Goal: Transaction & Acquisition: Purchase product/service

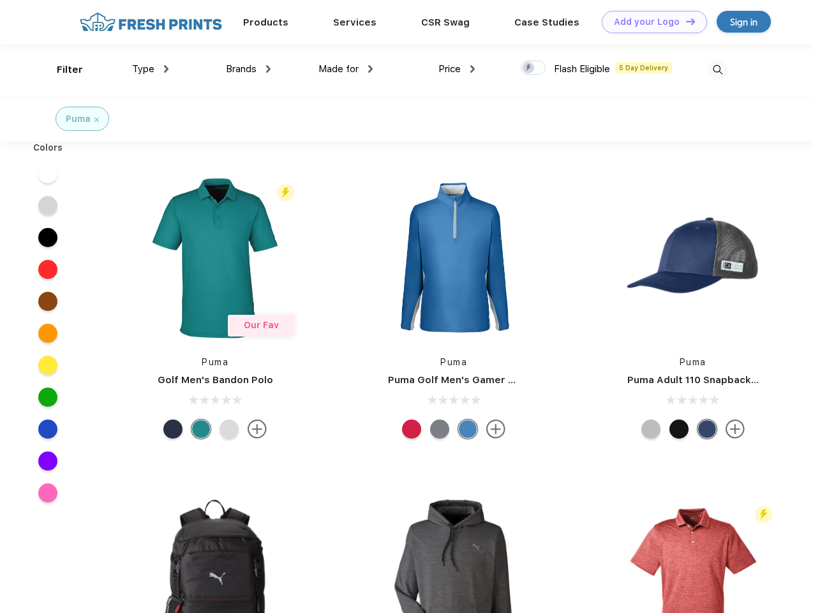
scroll to position [1, 0]
click at [650, 22] on link "Add your Logo Design Tool" at bounding box center [654, 22] width 105 height 22
click at [0, 0] on div "Design Tool" at bounding box center [0, 0] width 0 height 0
click at [685, 21] on link "Add your Logo Design Tool" at bounding box center [654, 22] width 105 height 22
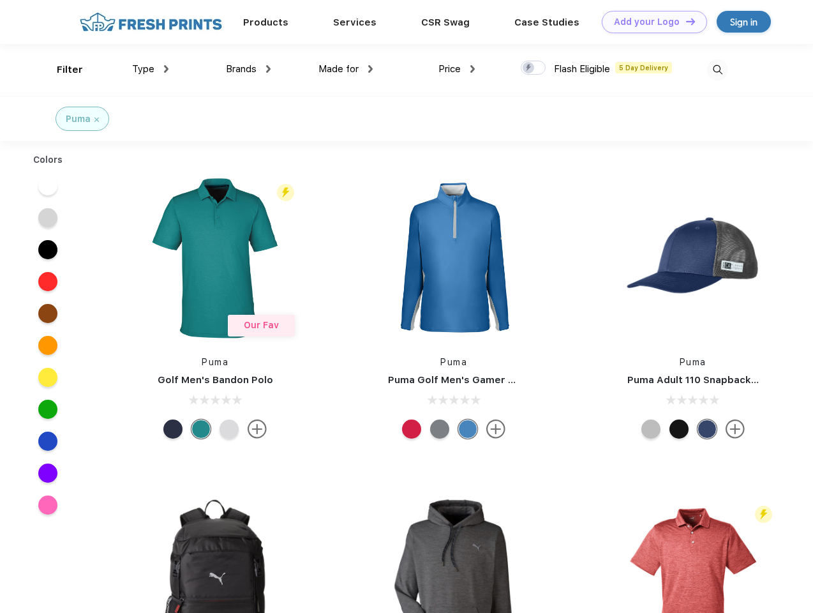
click at [61, 70] on div "Filter" at bounding box center [70, 70] width 26 height 15
click at [151, 69] on span "Type" at bounding box center [143, 68] width 22 height 11
click at [248, 69] on span "Brands" at bounding box center [241, 68] width 31 height 11
click at [346, 69] on span "Made for" at bounding box center [339, 68] width 40 height 11
click at [457, 69] on span "Price" at bounding box center [450, 68] width 22 height 11
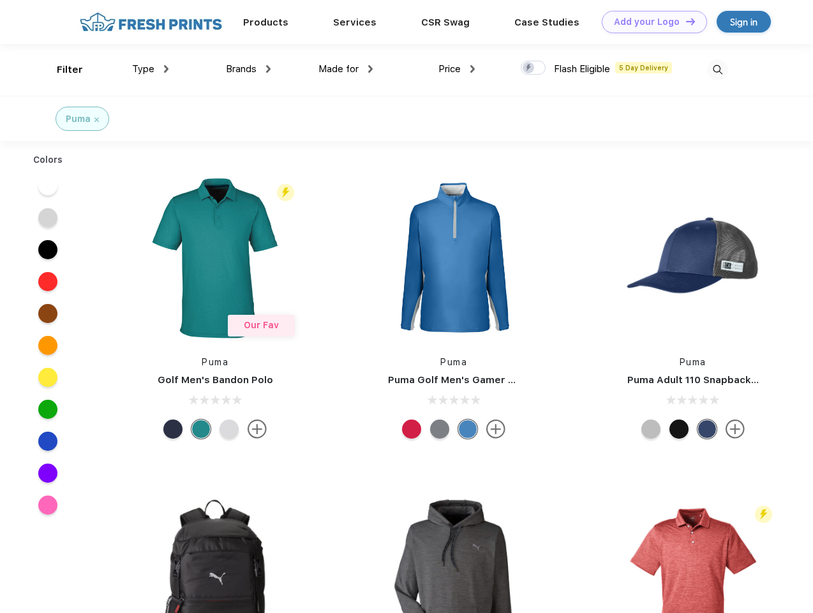
click at [534, 68] on div at bounding box center [533, 68] width 25 height 14
click at [529, 68] on input "checkbox" at bounding box center [525, 64] width 8 height 8
click at [717, 70] on img at bounding box center [717, 69] width 21 height 21
